Goal: Information Seeking & Learning: Check status

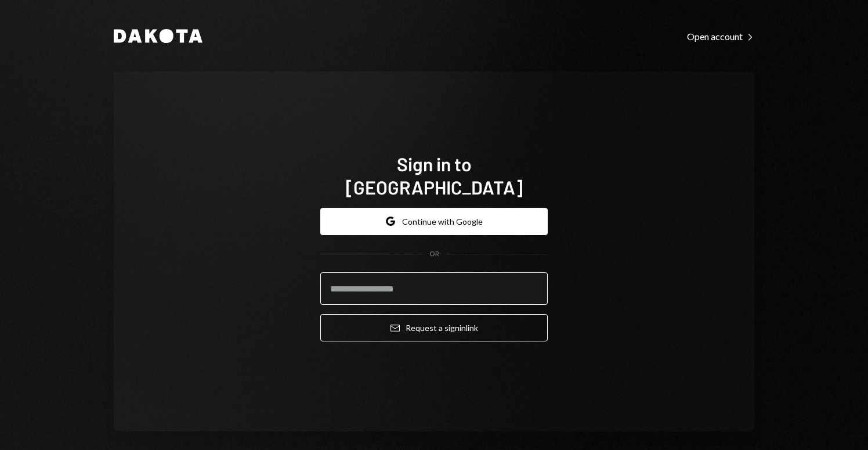
click at [397, 278] on input "email" at bounding box center [434, 288] width 228 height 33
type input "**********"
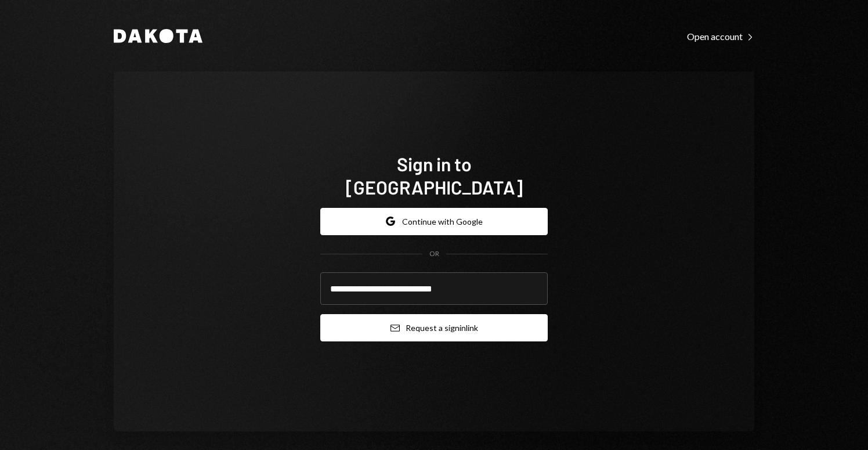
click at [409, 318] on button "Email Request a sign in link" at bounding box center [434, 327] width 228 height 27
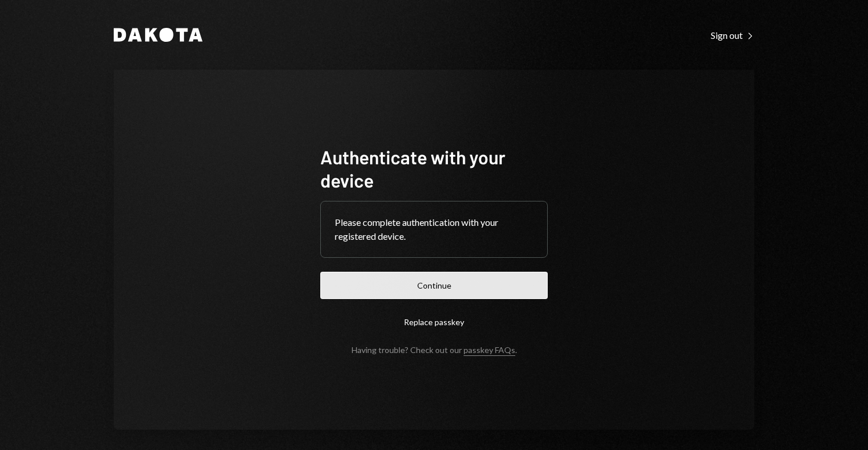
click at [425, 291] on button "Continue" at bounding box center [434, 285] width 228 height 27
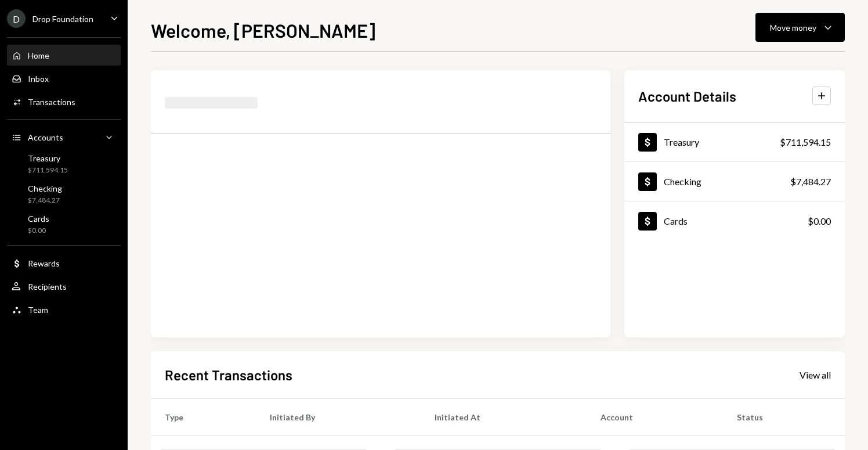
click at [87, 25] on div "D Drop Foundation" at bounding box center [50, 18] width 87 height 19
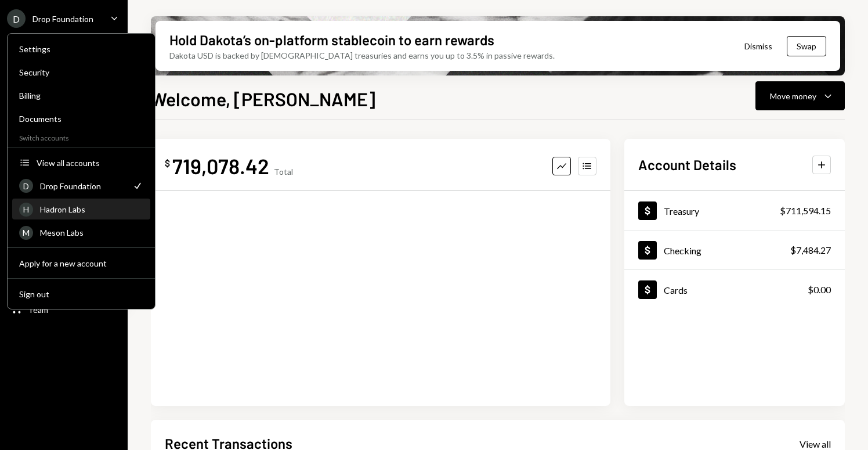
click at [76, 214] on div "H Hadron Labs" at bounding box center [81, 210] width 124 height 20
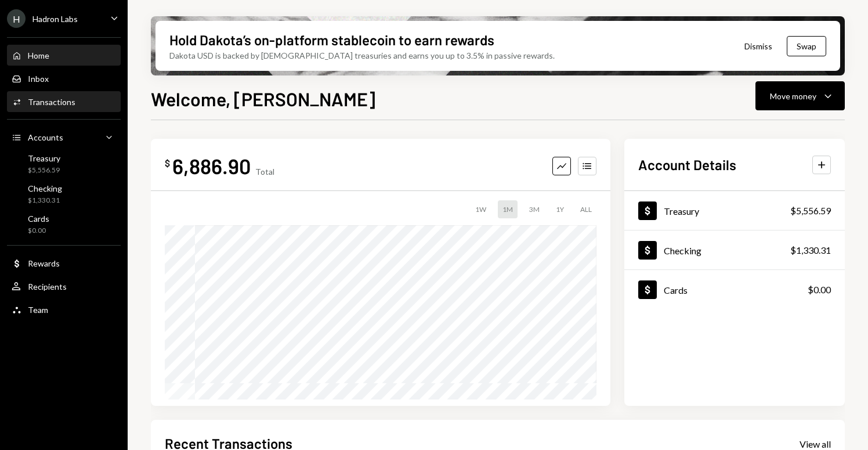
click at [55, 102] on div "Transactions" at bounding box center [52, 102] width 48 height 10
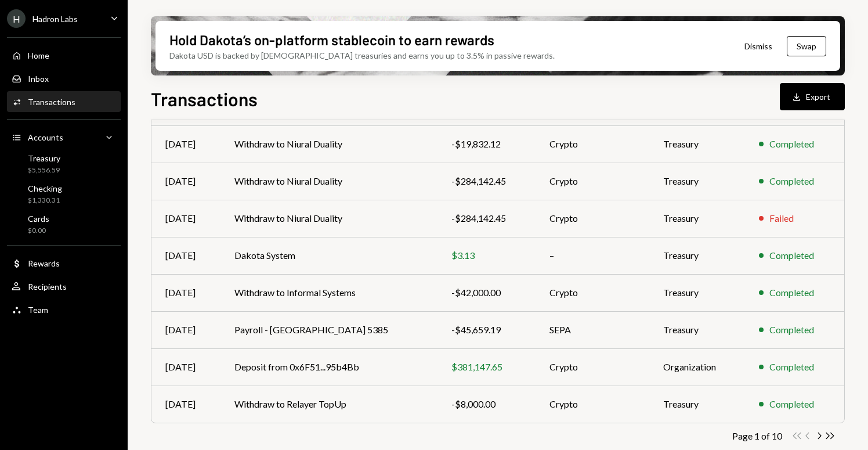
scroll to position [211, 0]
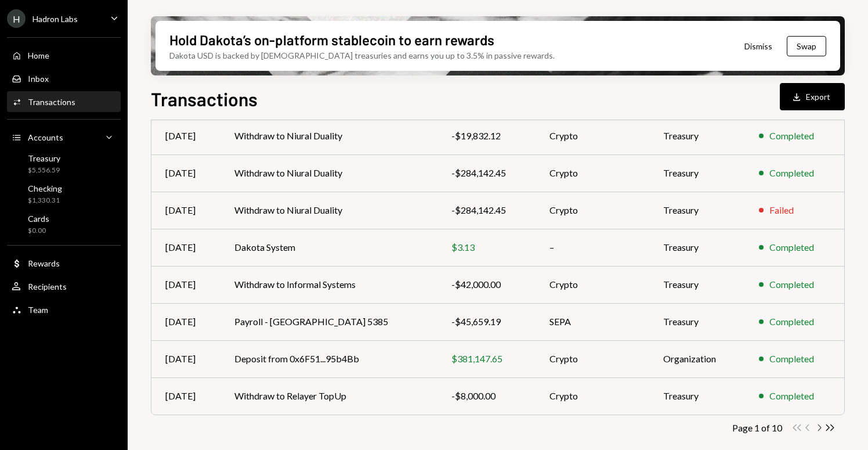
click at [821, 427] on icon "button" at bounding box center [820, 427] width 3 height 6
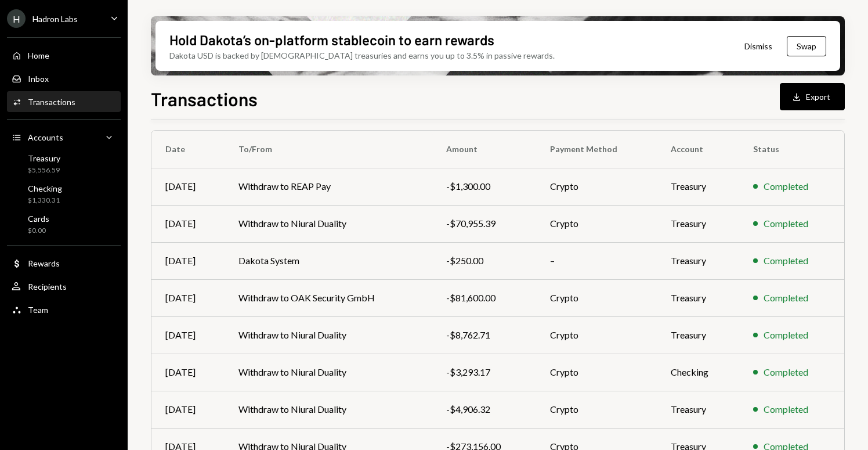
scroll to position [88, 0]
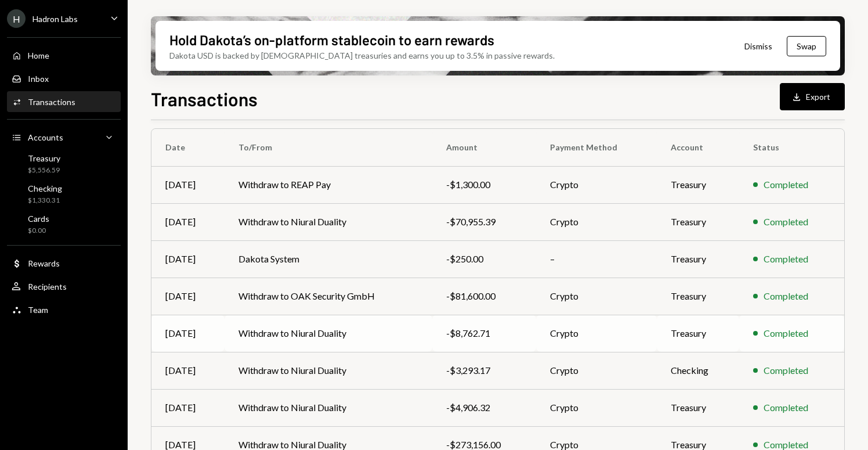
click at [330, 337] on td "Withdraw to Niural Duality" at bounding box center [329, 333] width 208 height 37
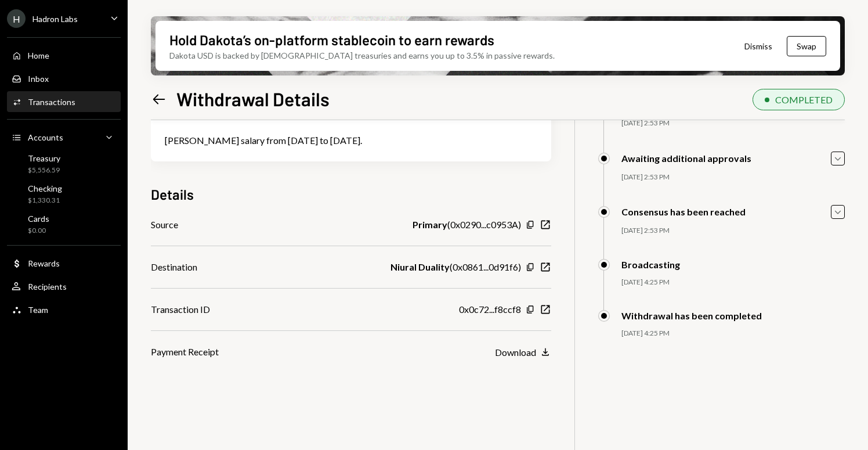
scroll to position [93, 0]
drag, startPoint x: 398, startPoint y: 136, endPoint x: 153, endPoint y: 138, distance: 244.4
click at [153, 138] on div "Riccardo Ferranti salary from 23 June to 27 July 2025." at bounding box center [351, 139] width 401 height 42
copy div "Riccardo Ferranti salary from 23 June to 27 July 2025."
click at [64, 106] on div "Transactions" at bounding box center [52, 102] width 48 height 10
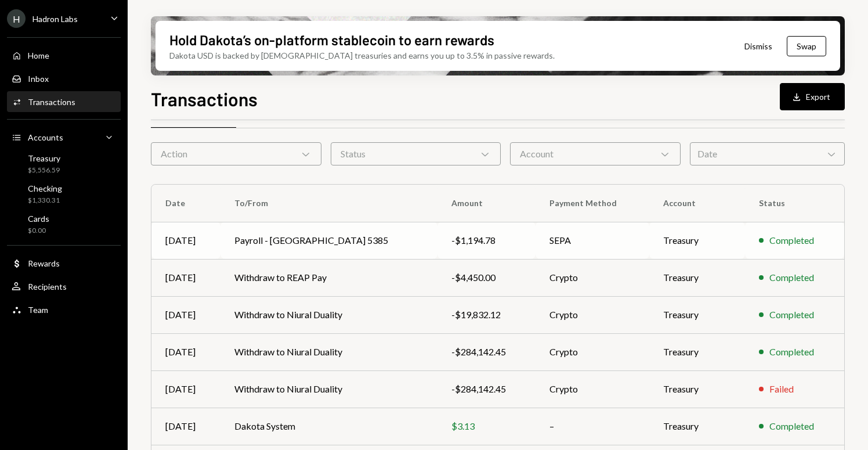
scroll to position [103, 0]
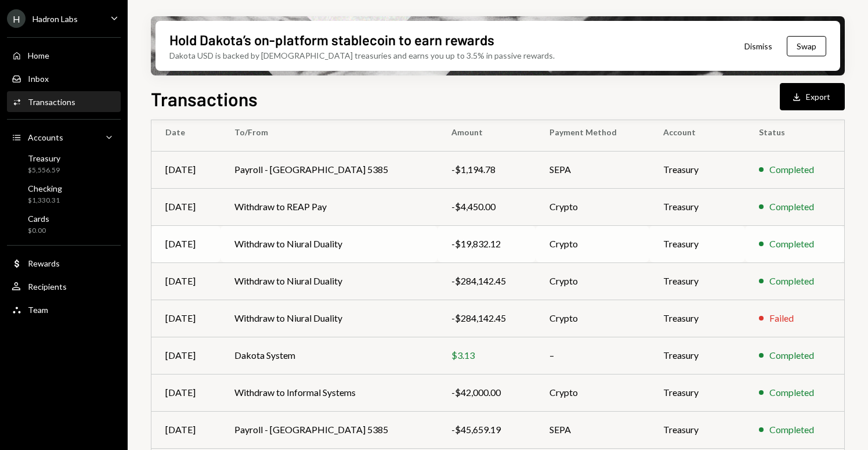
click at [319, 248] on td "Withdraw to Niural Duality" at bounding box center [329, 243] width 217 height 37
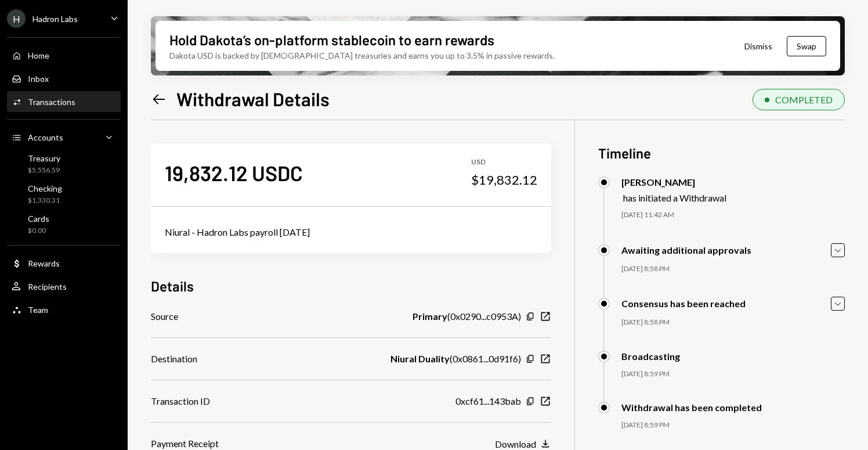
click at [161, 100] on icon "Left Arrow" at bounding box center [159, 99] width 16 height 16
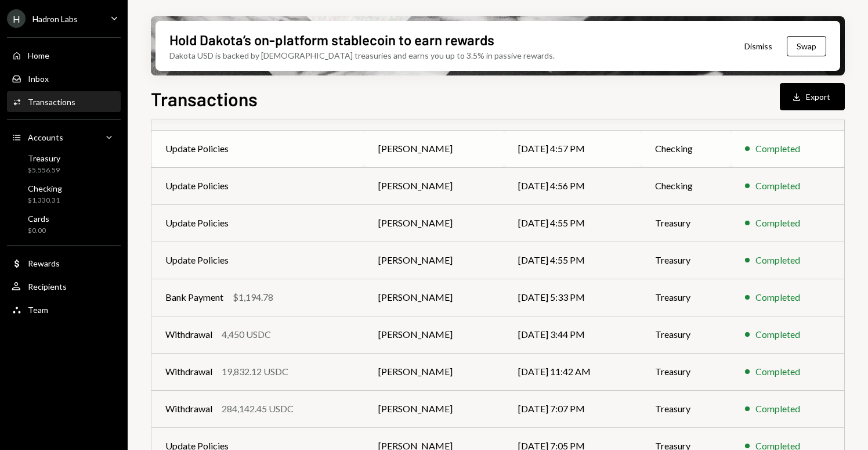
scroll to position [211, 0]
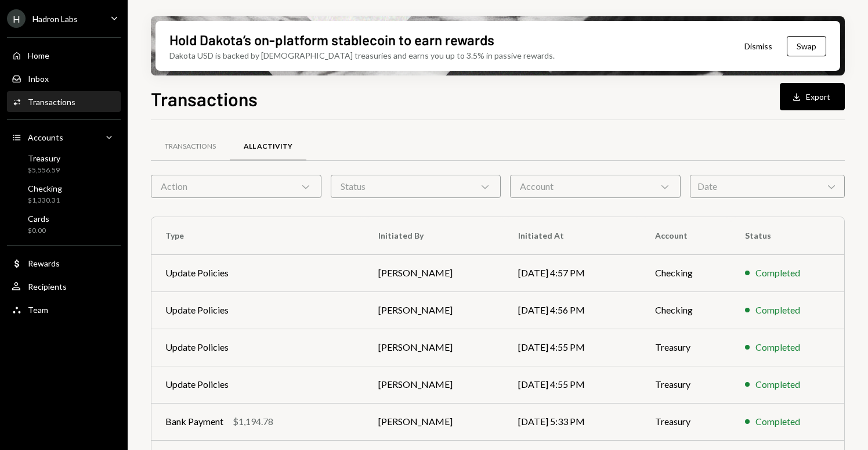
click at [64, 110] on div "Activities Transactions" at bounding box center [64, 102] width 104 height 20
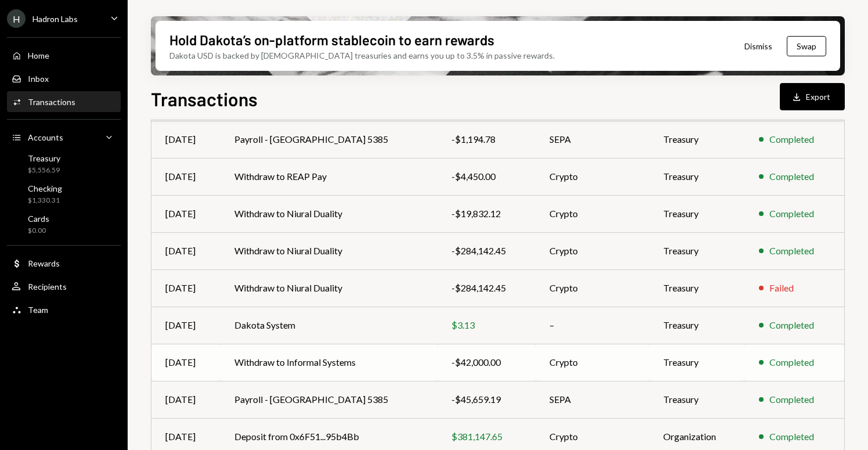
scroll to position [211, 0]
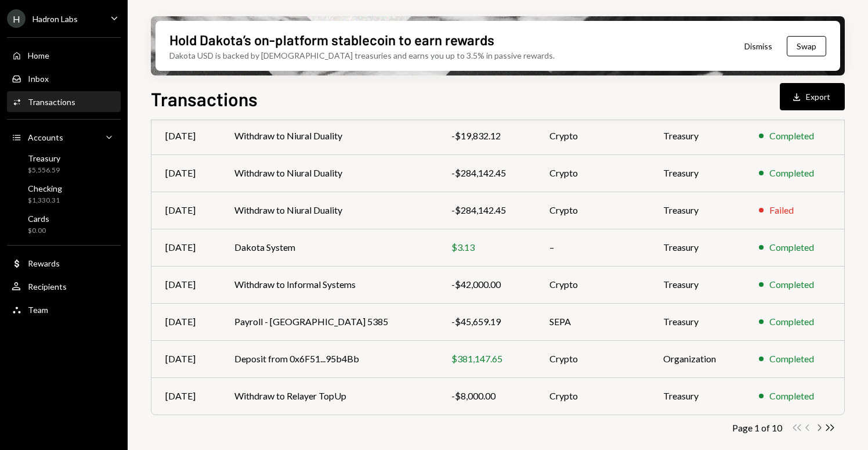
click at [823, 427] on icon "Chevron Right" at bounding box center [819, 427] width 11 height 11
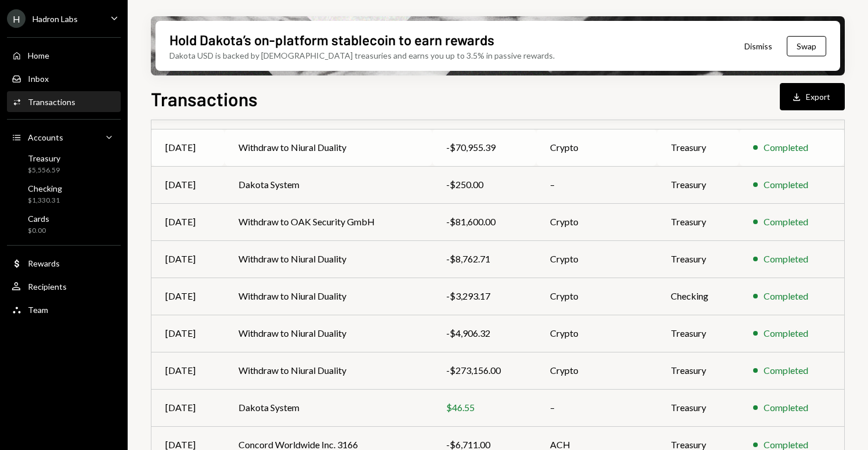
scroll to position [174, 0]
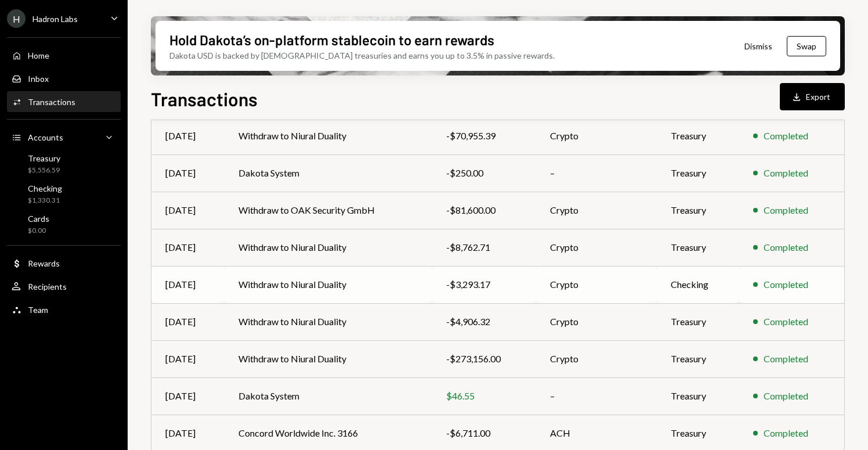
click at [291, 283] on td "Withdraw to Niural Duality" at bounding box center [329, 284] width 208 height 37
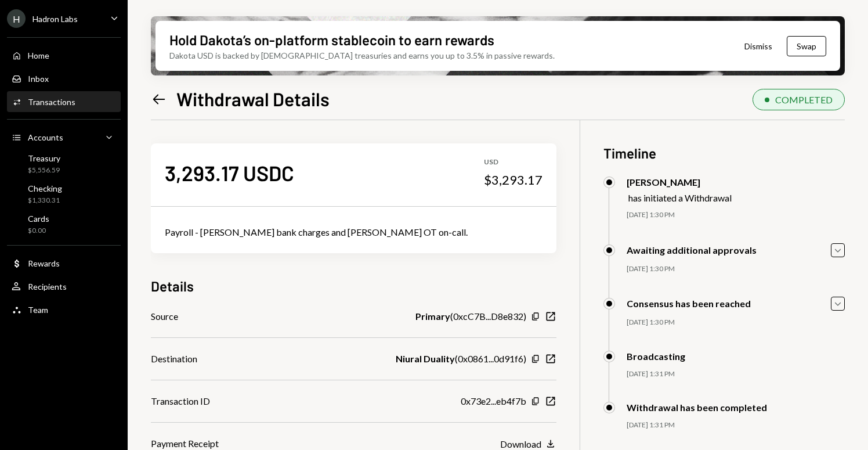
click at [165, 99] on icon "Left Arrow" at bounding box center [159, 99] width 16 height 16
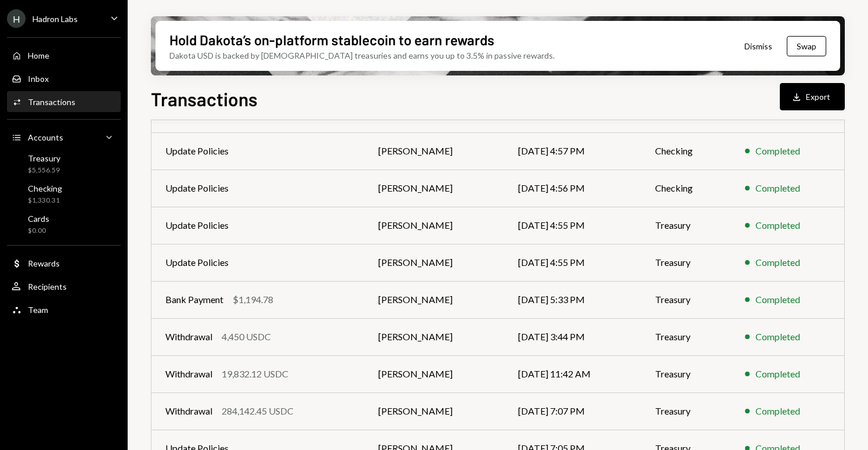
scroll to position [211, 0]
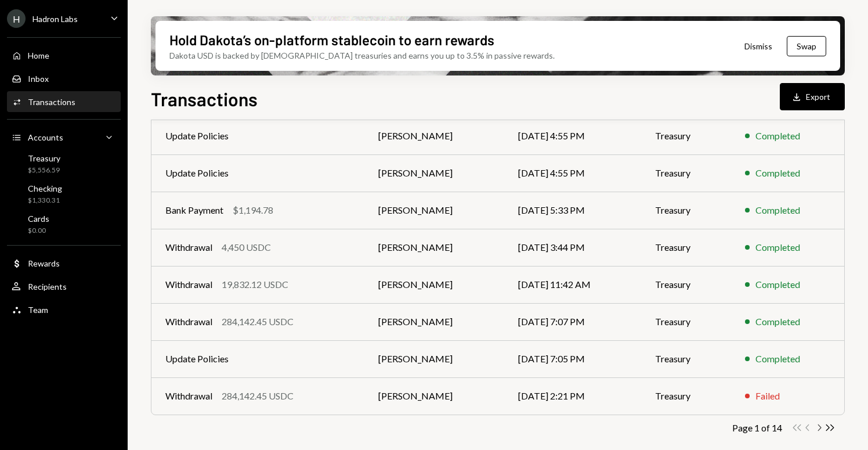
click at [820, 428] on icon "Chevron Right" at bounding box center [819, 427] width 11 height 11
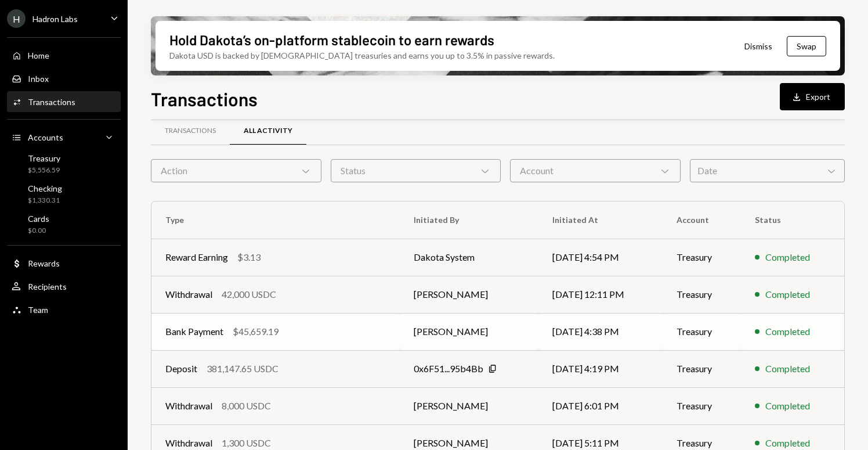
scroll to position [22, 0]
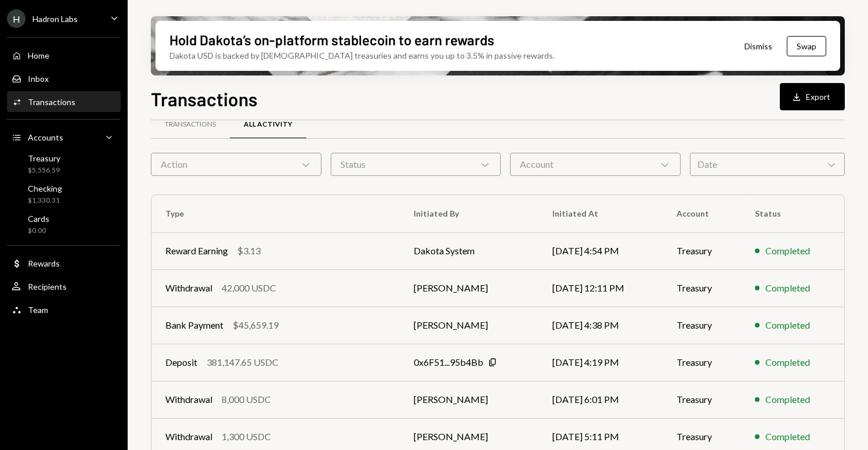
click at [63, 103] on div "Transactions" at bounding box center [52, 102] width 48 height 10
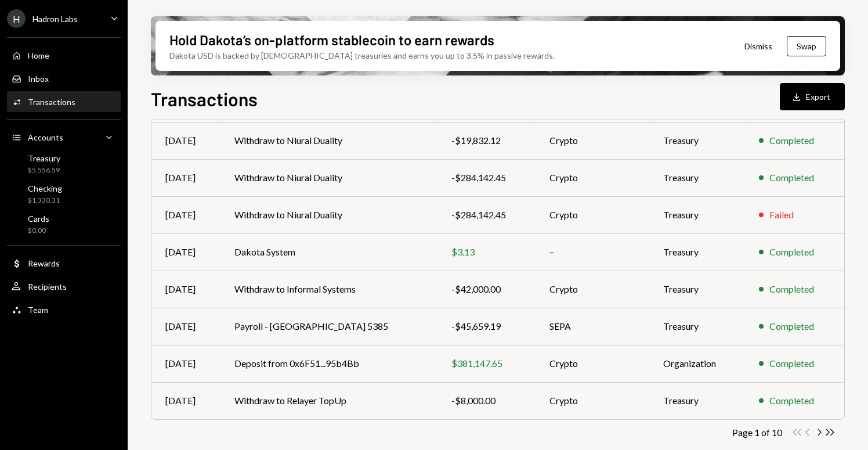
scroll to position [211, 0]
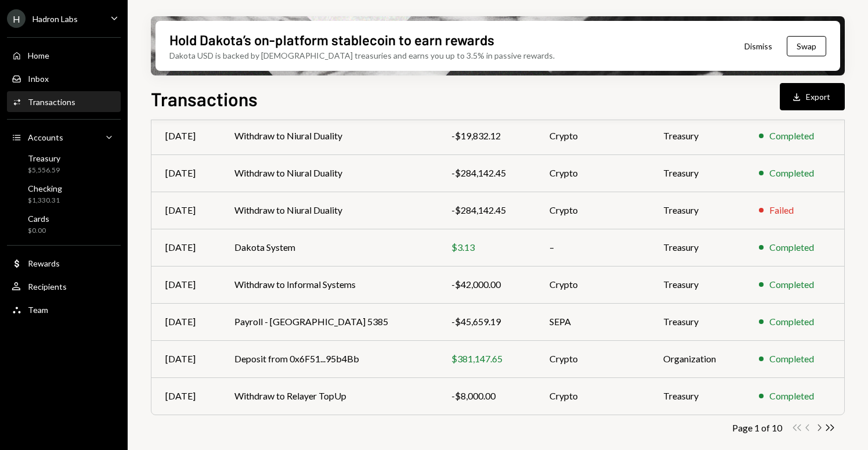
click at [821, 426] on icon "Chevron Right" at bounding box center [819, 427] width 11 height 11
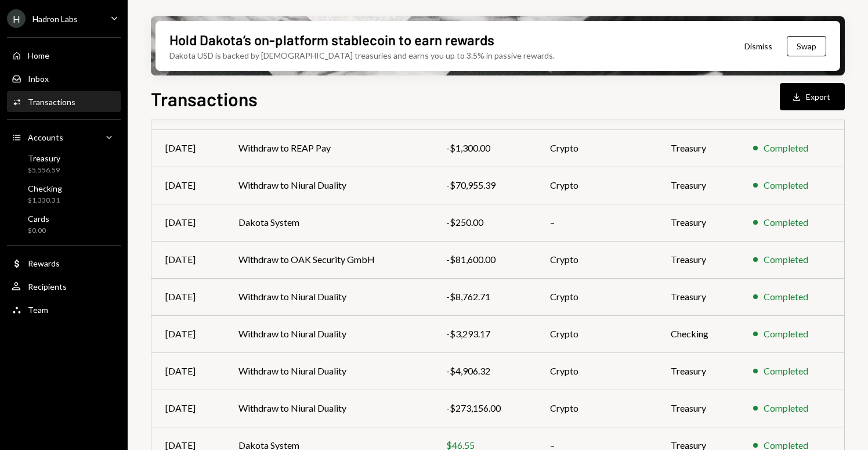
scroll to position [125, 0]
